Goal: Information Seeking & Learning: Learn about a topic

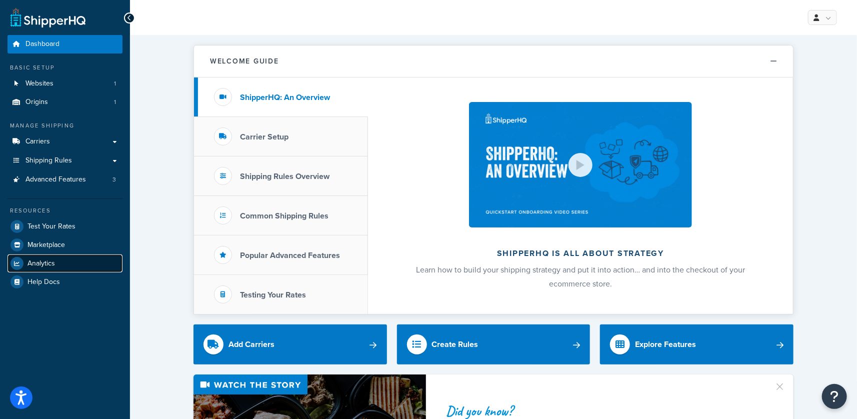
click at [37, 267] on span "Analytics" at bounding box center [40, 263] width 27 height 8
click at [40, 261] on span "Analytics" at bounding box center [40, 263] width 27 height 8
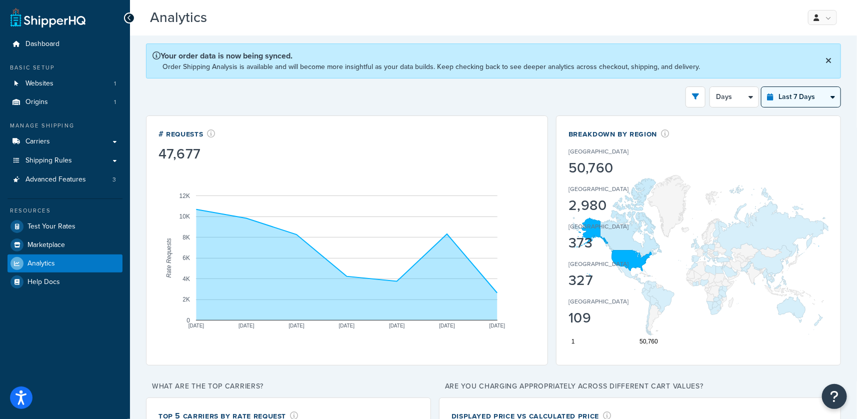
click at [800, 98] on select "Last 24 Hours Last 7 Days Last 30 Days Last 3 Months Last 6 Months Last 12 Mont…" at bounding box center [800, 97] width 79 height 20
select select "last_year"
click at [761, 87] on select "Last 24 Hours Last 7 Days Last 30 Days Last 3 Months Last 6 Months Last 12 Mont…" at bounding box center [800, 97] width 79 height 20
select select "1M"
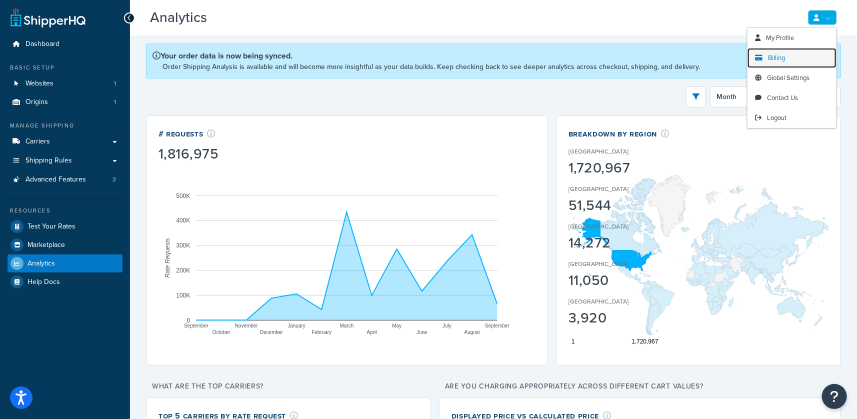
click at [790, 56] on link "Billing" at bounding box center [791, 58] width 89 height 20
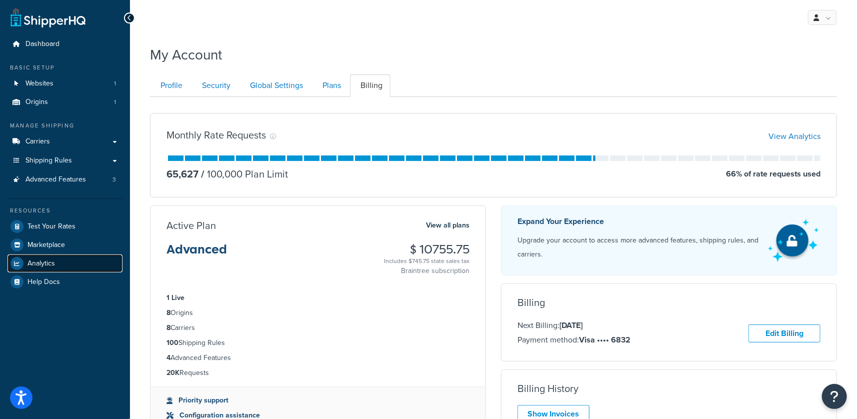
click at [43, 266] on span "Analytics" at bounding box center [40, 263] width 27 height 8
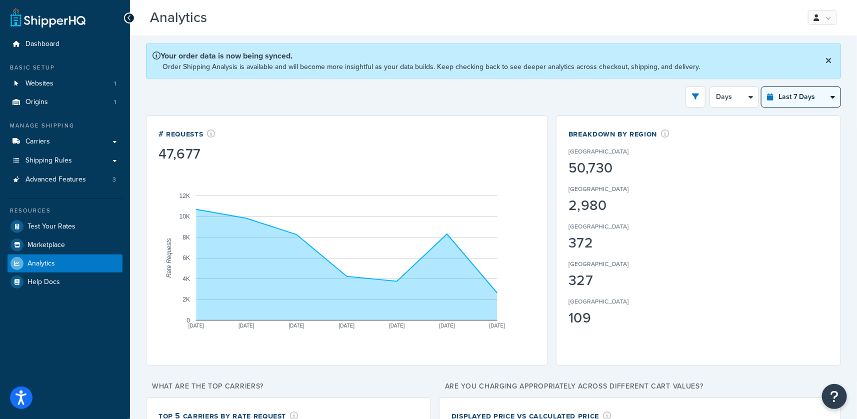
click at [799, 90] on select "Last 24 Hours Last 7 Days Last 30 Days Last 3 Months Last 6 Months Last 12 Mont…" at bounding box center [800, 97] width 79 height 20
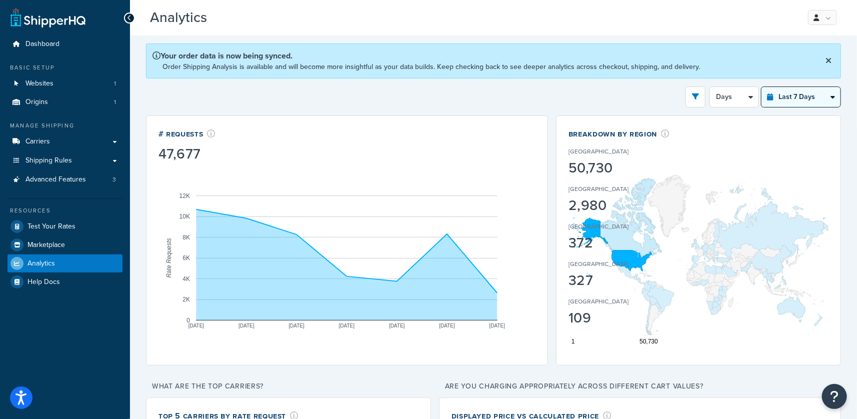
click at [796, 105] on select "Last 24 Hours Last 7 Days Last 30 Days Last 3 Months Last 6 Months Last 12 Mont…" at bounding box center [800, 97] width 79 height 20
select select "last_3_months"
click at [761, 87] on select "Last 24 Hours Last 7 Days Last 30 Days Last 3 Months Last 6 Months Last 12 Mont…" at bounding box center [800, 97] width 79 height 20
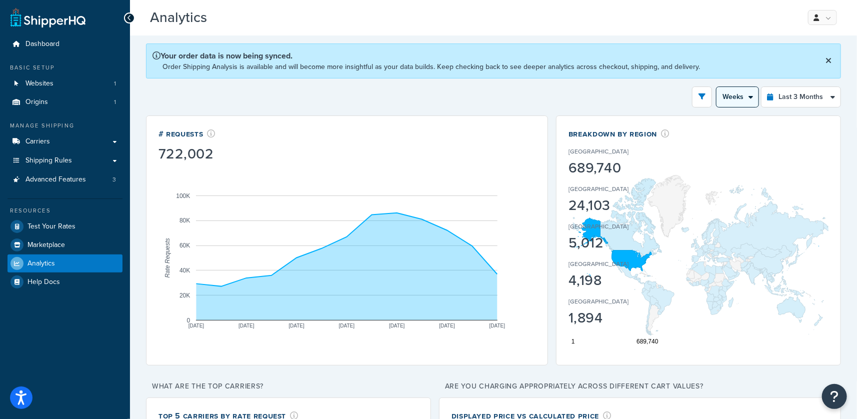
click at [724, 90] on select "Month Weeks" at bounding box center [737, 97] width 42 height 20
select select "1M"
click at [716, 87] on select "Month Weeks" at bounding box center [737, 97] width 42 height 20
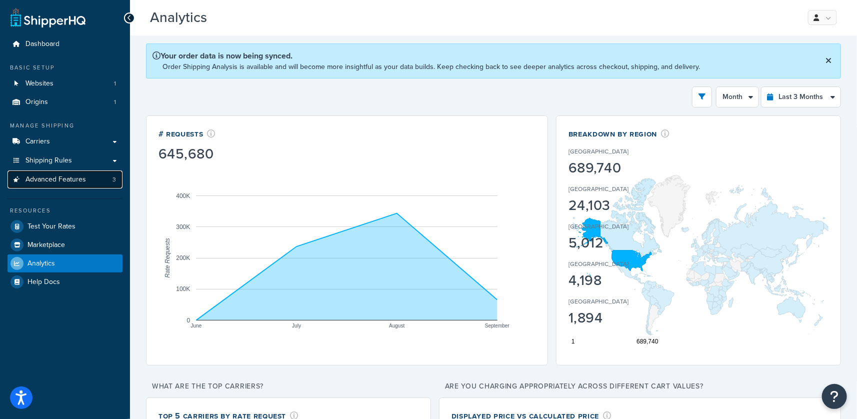
click at [49, 179] on span "Advanced Features" at bounding box center [55, 179] width 60 height 8
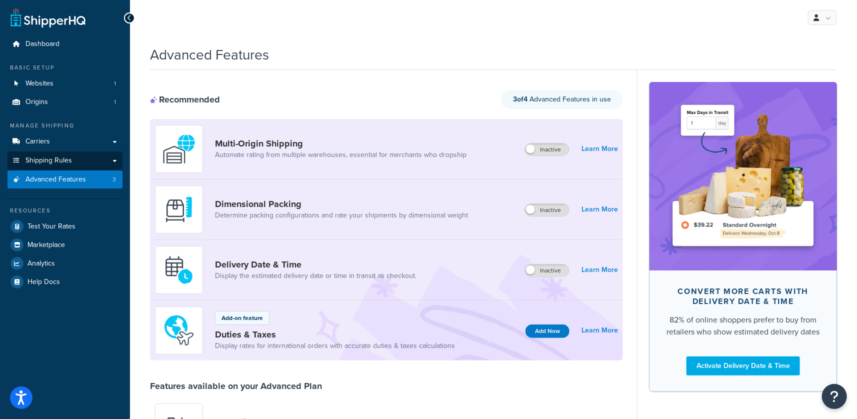
click at [67, 161] on span "Shipping Rules" at bounding box center [48, 160] width 46 height 8
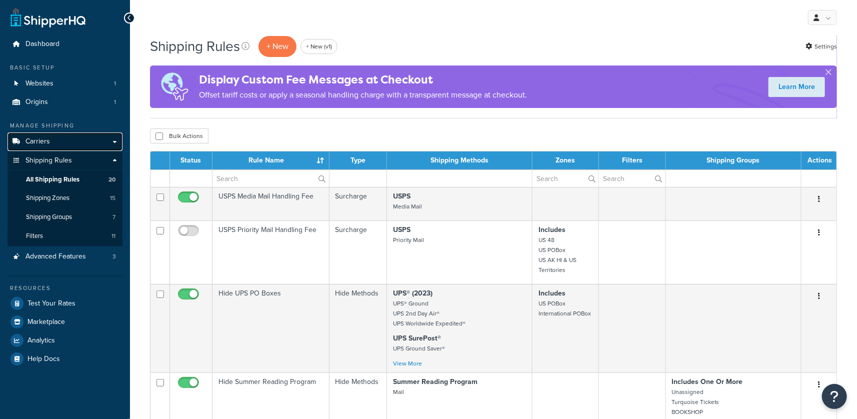
click at [64, 143] on link "Carriers" at bounding box center [64, 141] width 115 height 18
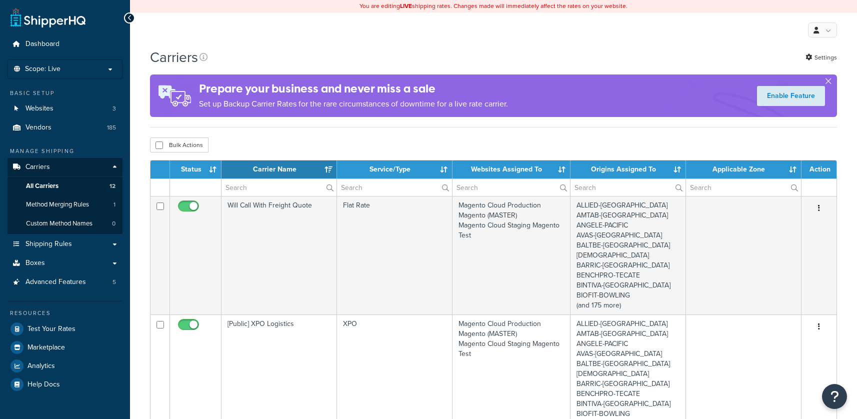
select select "15"
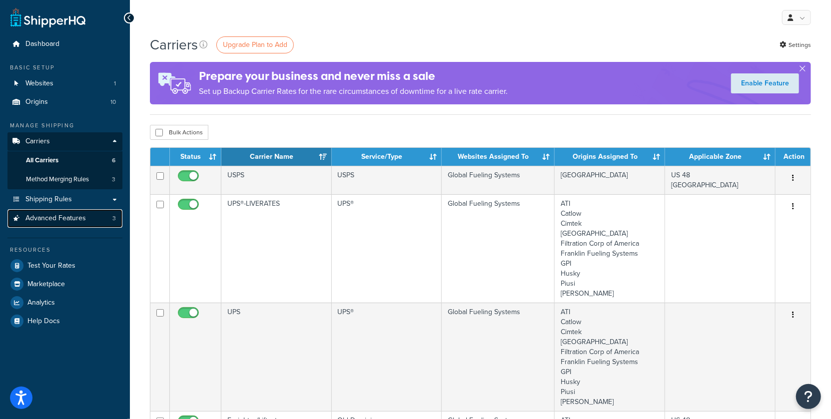
click at [99, 226] on link "Advanced Features 3" at bounding box center [64, 218] width 115 height 18
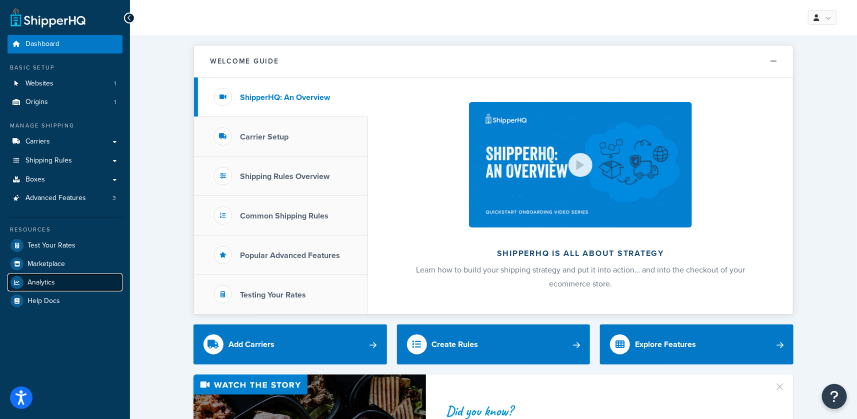
click at [67, 279] on link "Analytics" at bounding box center [64, 282] width 115 height 18
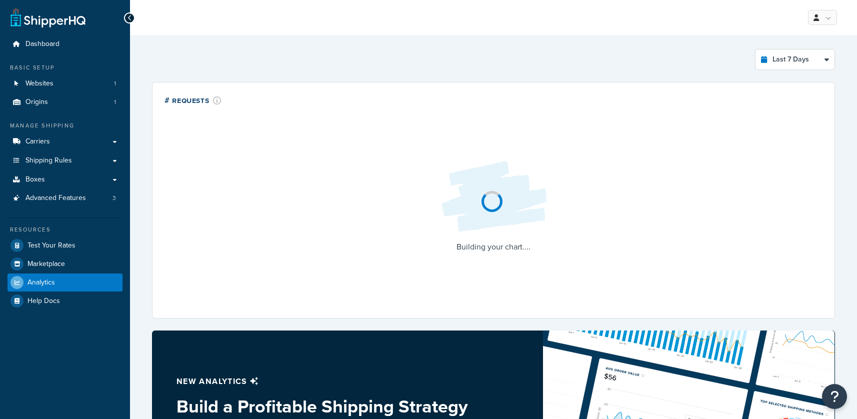
select select "last_7_days"
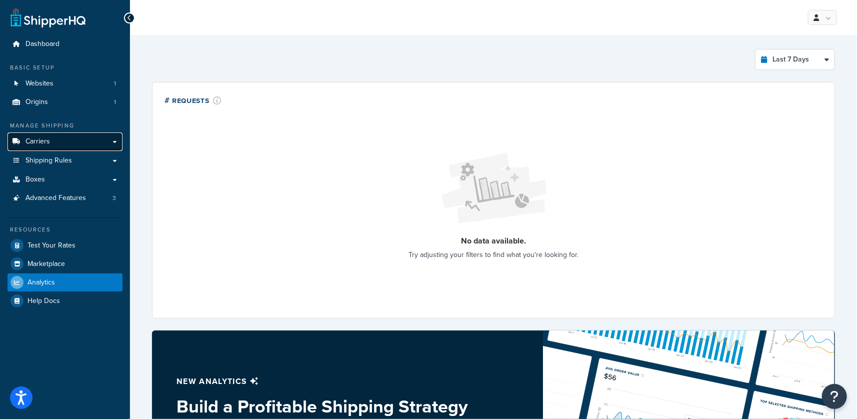
click at [88, 143] on link "Carriers" at bounding box center [64, 141] width 115 height 18
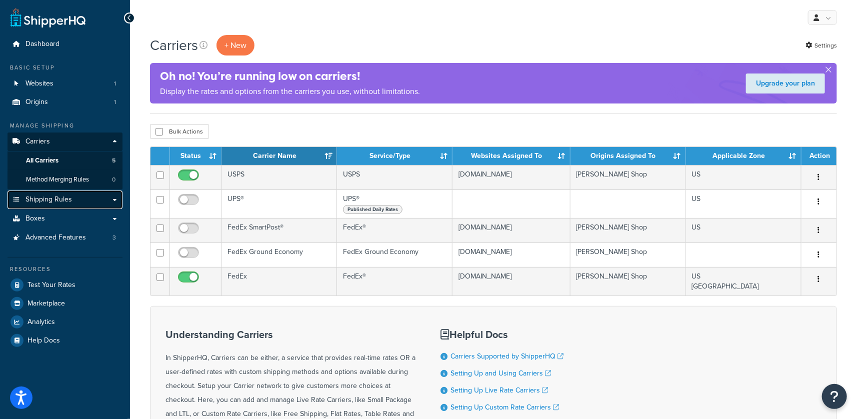
click at [74, 198] on link "Shipping Rules" at bounding box center [64, 199] width 115 height 18
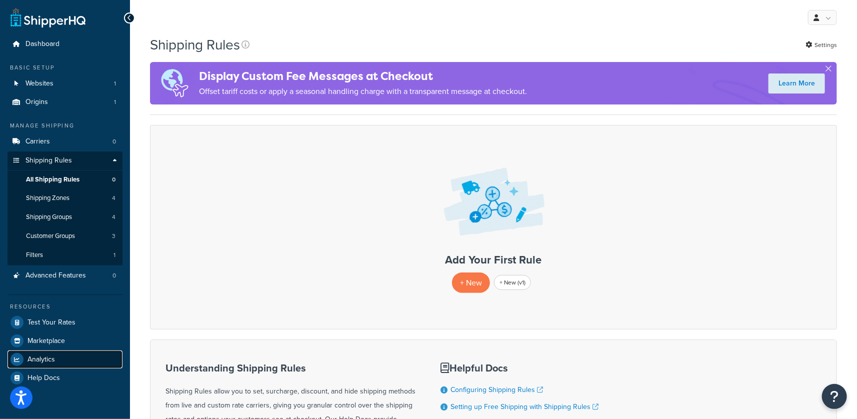
click at [42, 357] on span "Analytics" at bounding box center [40, 359] width 27 height 8
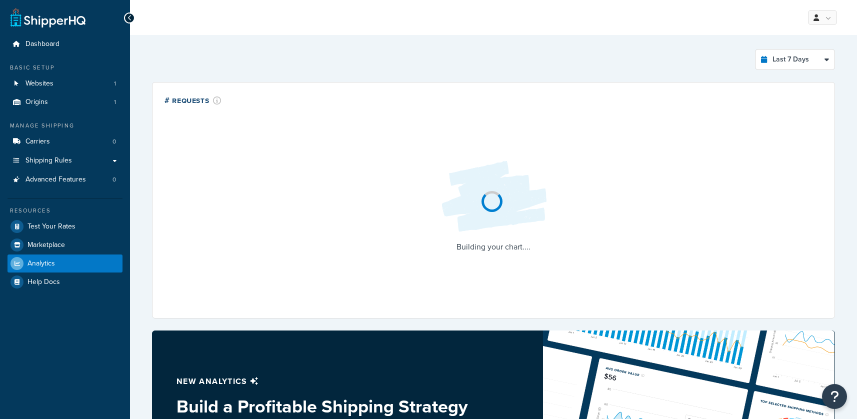
select select "last_7_days"
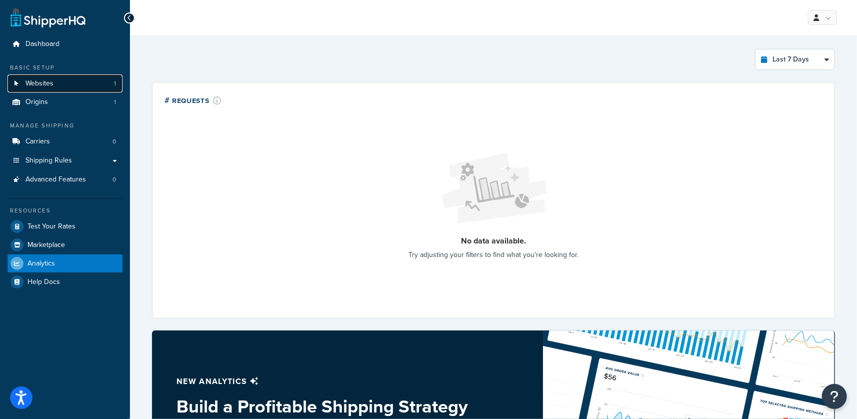
click at [43, 79] on span "Websites" at bounding box center [39, 83] width 28 height 8
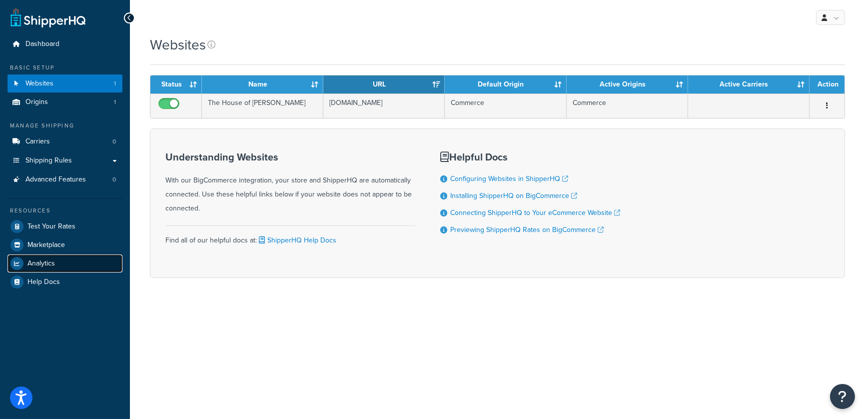
click at [41, 262] on span "Analytics" at bounding box center [40, 263] width 27 height 8
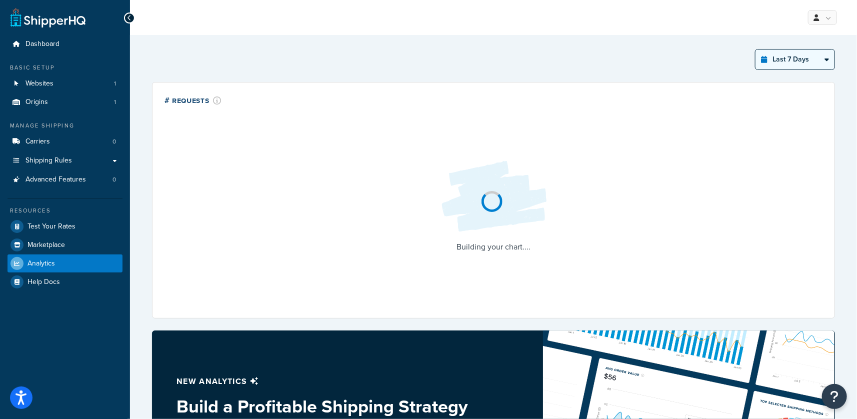
click at [793, 62] on select "Last 24 Hours Last 7 Days Last 30 Days Last 3 Months Last 6 Months Last 12 Mont…" at bounding box center [794, 59] width 79 height 20
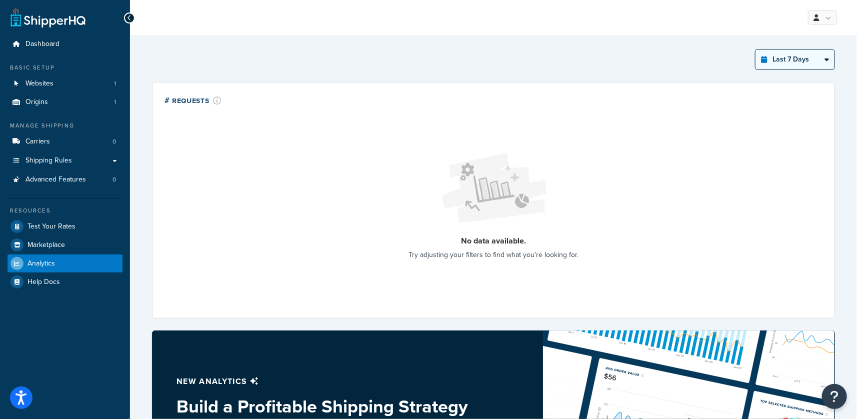
click at [755, 49] on select "Last 24 Hours Last 7 Days Last 30 Days Last 3 Months Last 6 Months Last 12 Mont…" at bounding box center [794, 59] width 79 height 20
click at [801, 60] on select "Last 24 Hours Last 7 Days Last 30 Days Last 3 Months Last 6 Months Last 12 Mont…" at bounding box center [794, 59] width 79 height 20
select select "last_6_months"
click at [755, 49] on select "Last 24 Hours Last 7 Days Last 30 Days Last 3 Months Last 6 Months Last 12 Mont…" at bounding box center [794, 59] width 79 height 20
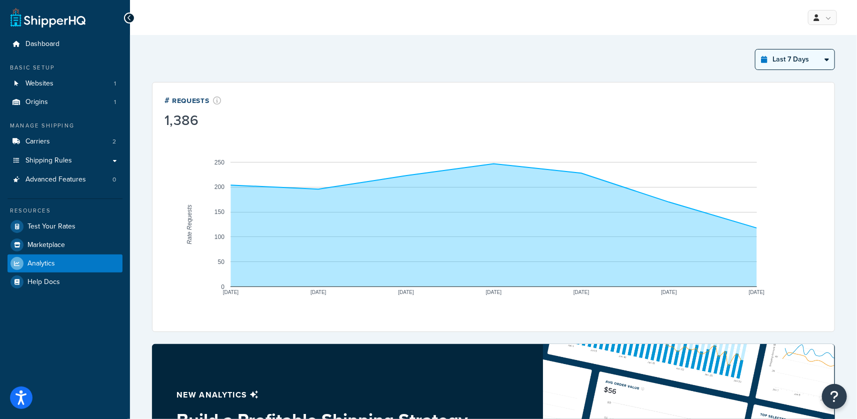
click at [779, 51] on select "Last 24 Hours Last 7 Days Last 30 Days Last 3 Months Last 6 Months Last 12 Mont…" at bounding box center [794, 59] width 79 height 20
select select "last_year"
click at [755, 49] on select "Last 24 Hours Last 7 Days Last 30 Days Last 3 Months Last 6 Months Last 12 Mont…" at bounding box center [794, 59] width 79 height 20
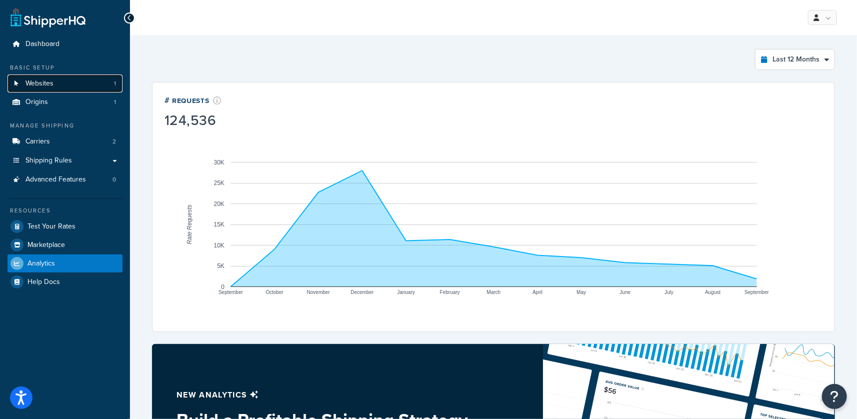
click at [80, 87] on link "Websites 1" at bounding box center [64, 83] width 115 height 18
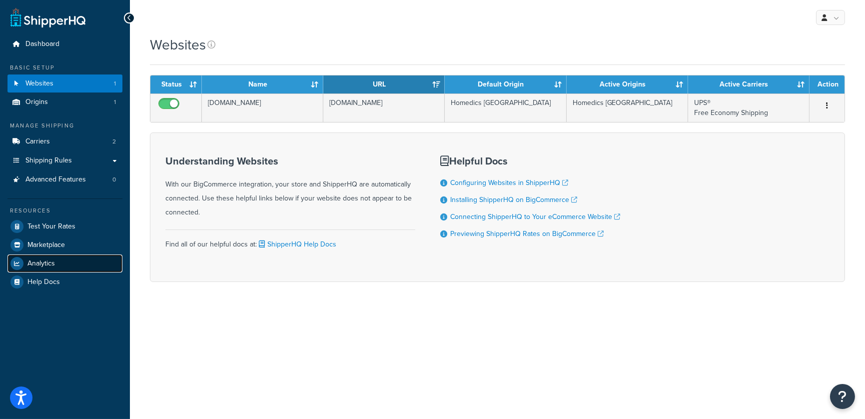
click at [59, 259] on link "Analytics" at bounding box center [64, 263] width 115 height 18
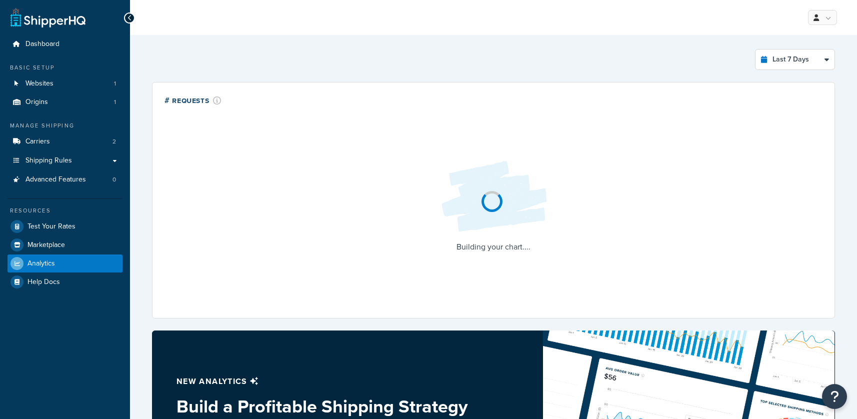
select select "last_7_days"
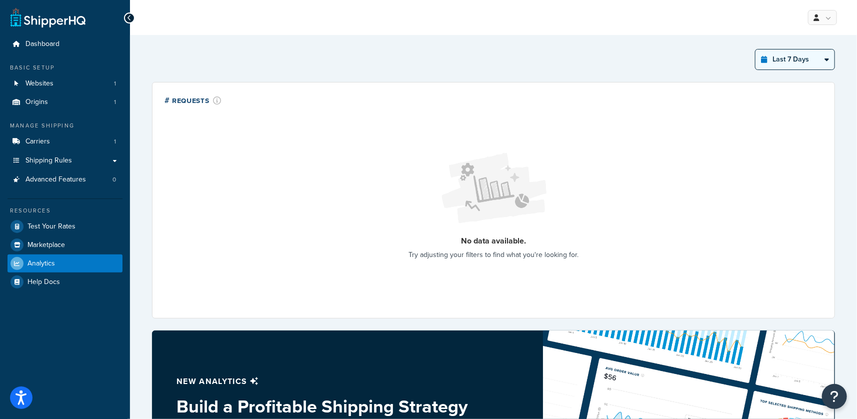
click at [799, 56] on select "Last 24 Hours Last 7 Days Last 30 Days Last 3 Months Last 6 Months Last 12 Mont…" at bounding box center [794, 59] width 79 height 20
click at [755, 49] on select "Last 24 Hours Last 7 Days Last 30 Days Last 3 Months Last 6 Months Last 12 Mont…" at bounding box center [794, 59] width 79 height 20
click at [787, 59] on select "Last 24 Hours Last 7 Days Last 30 Days Last 3 Months Last 6 Months Last 12 Mont…" at bounding box center [794, 59] width 79 height 20
select select "last_year"
click at [755, 49] on select "Last 24 Hours Last 7 Days Last 30 Days Last 3 Months Last 6 Months Last 12 Mont…" at bounding box center [794, 59] width 79 height 20
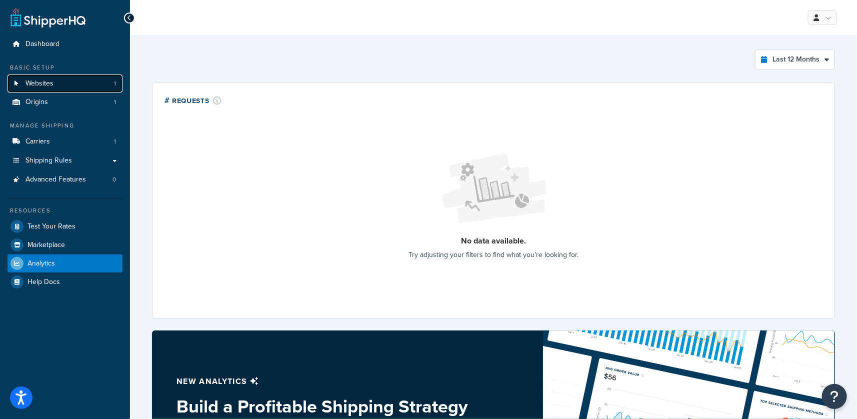
click at [83, 90] on link "Websites 1" at bounding box center [64, 83] width 115 height 18
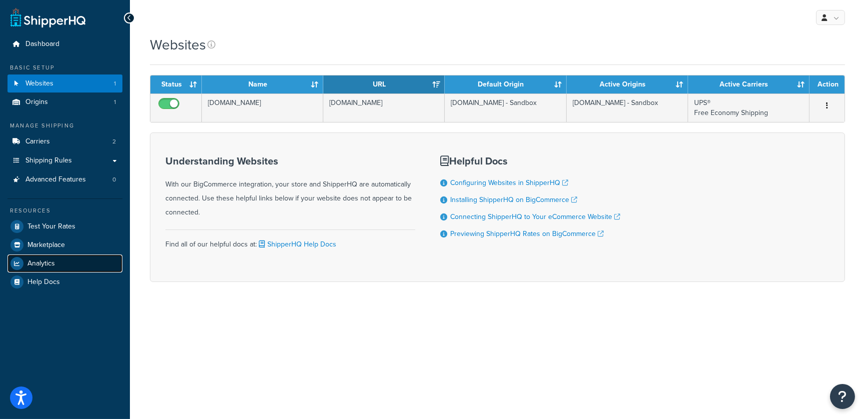
click at [34, 262] on span "Analytics" at bounding box center [40, 263] width 27 height 8
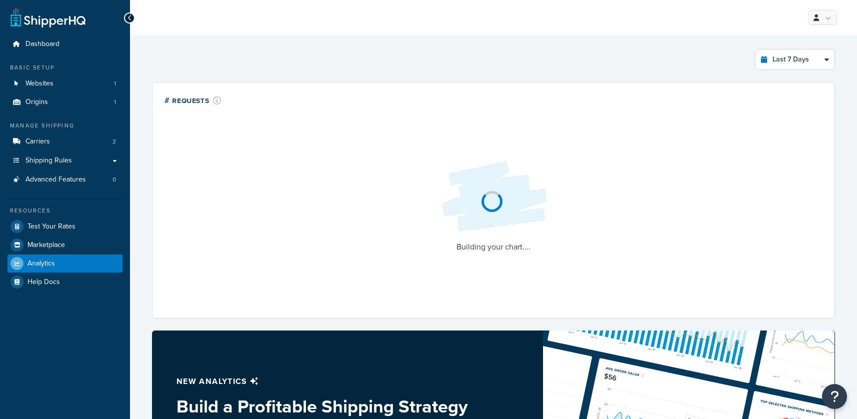
select select "last_7_days"
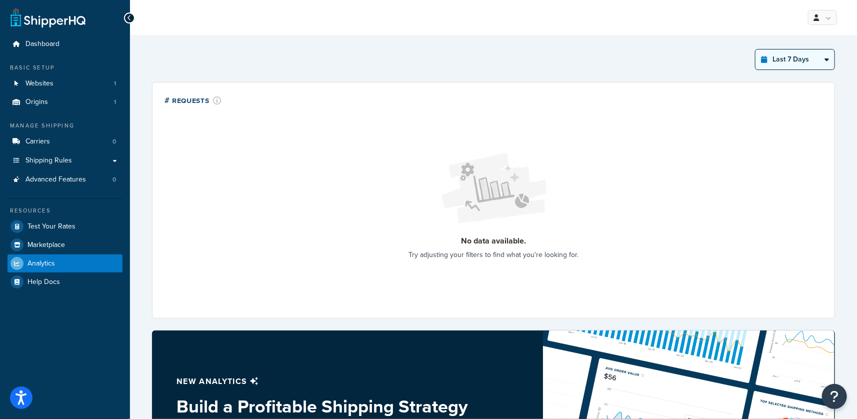
click at [810, 59] on select "Last 24 Hours Last 7 Days Last 30 Days Last 3 Months Last 6 Months Last 12 Mont…" at bounding box center [794, 59] width 79 height 20
select select "last_year"
click at [755, 49] on select "Last 24 Hours Last 7 Days Last 30 Days Last 3 Months Last 6 Months Last 12 Mont…" at bounding box center [794, 59] width 79 height 20
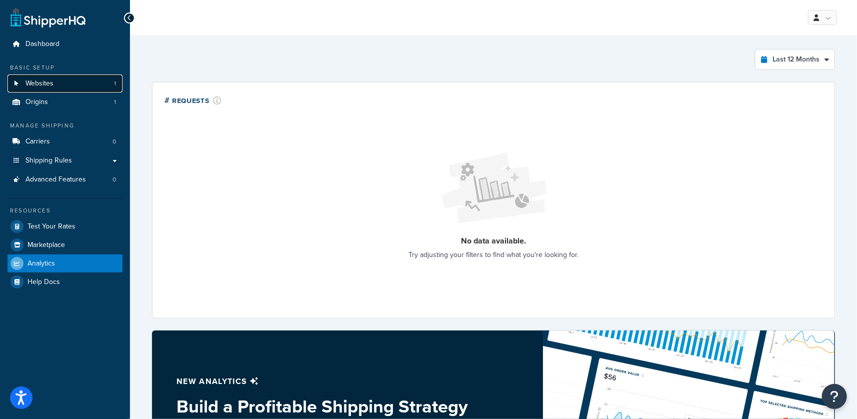
click at [34, 80] on span "Websites" at bounding box center [39, 83] width 28 height 8
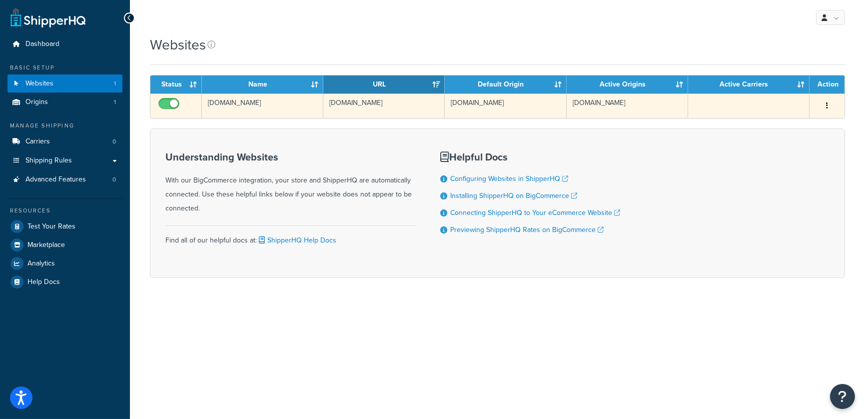
click at [249, 105] on td "[DOMAIN_NAME]" at bounding box center [262, 105] width 121 height 24
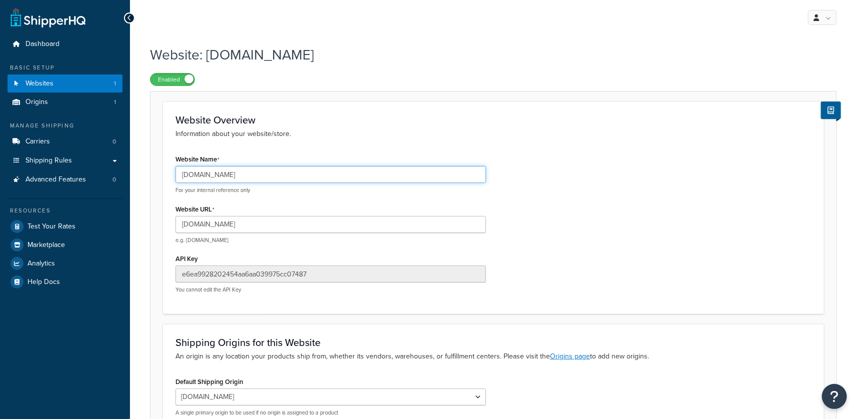
click at [228, 169] on input "[DOMAIN_NAME]" at bounding box center [330, 174] width 310 height 17
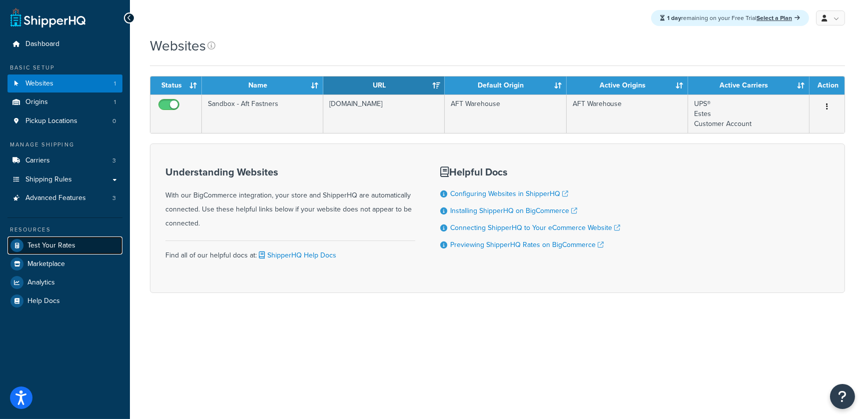
click at [71, 242] on span "Test Your Rates" at bounding box center [51, 245] width 48 height 8
click at [58, 278] on link "Analytics" at bounding box center [64, 282] width 115 height 18
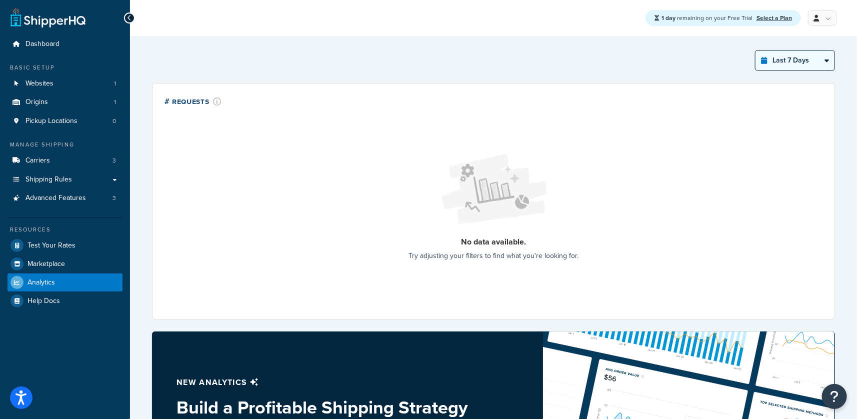
click at [791, 61] on select "Last 24 Hours Last 7 Days Last 30 Days Last 3 Months Last 6 Months Last 12 Mont…" at bounding box center [794, 60] width 79 height 20
select select "last_3_months"
click at [755, 50] on select "Last 24 Hours Last 7 Days Last 30 Days Last 3 Months Last 6 Months Last 12 Mont…" at bounding box center [794, 60] width 79 height 20
